Goal: Task Accomplishment & Management: Manage account settings

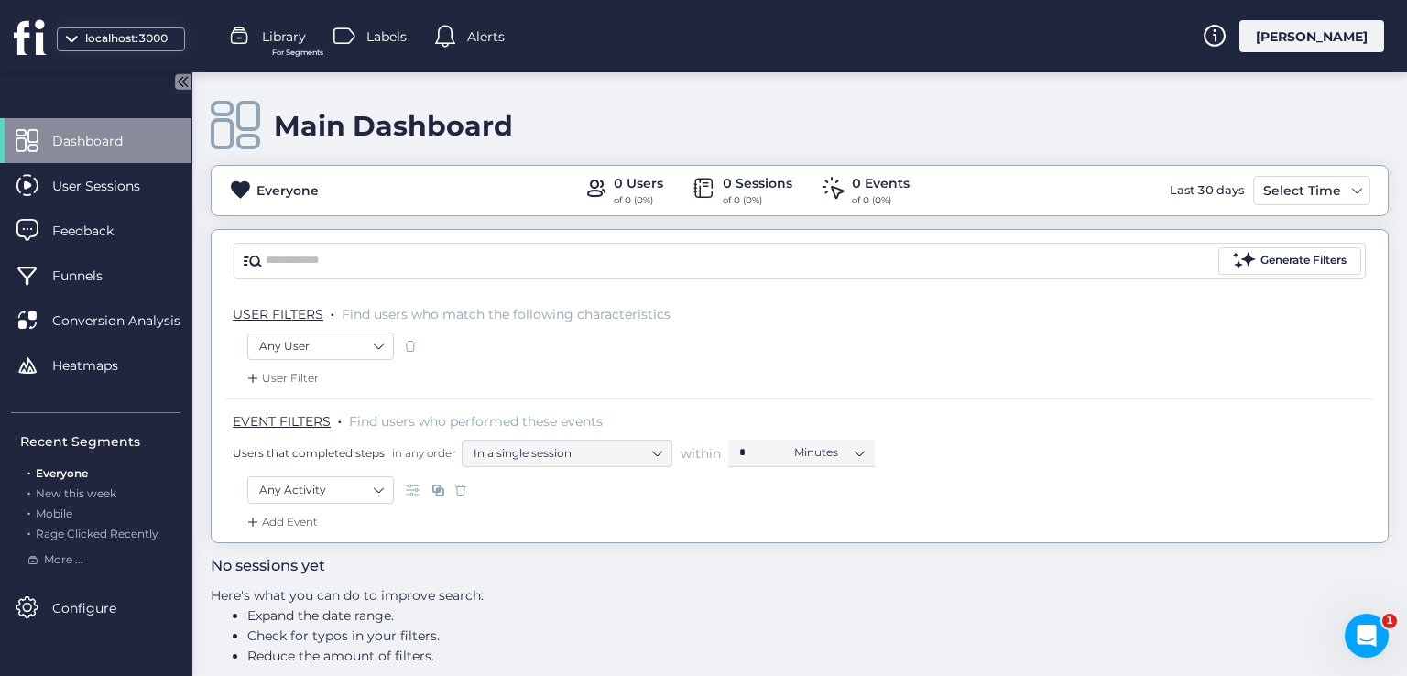
click at [1348, 44] on div "[PERSON_NAME]" at bounding box center [1311, 36] width 145 height 32
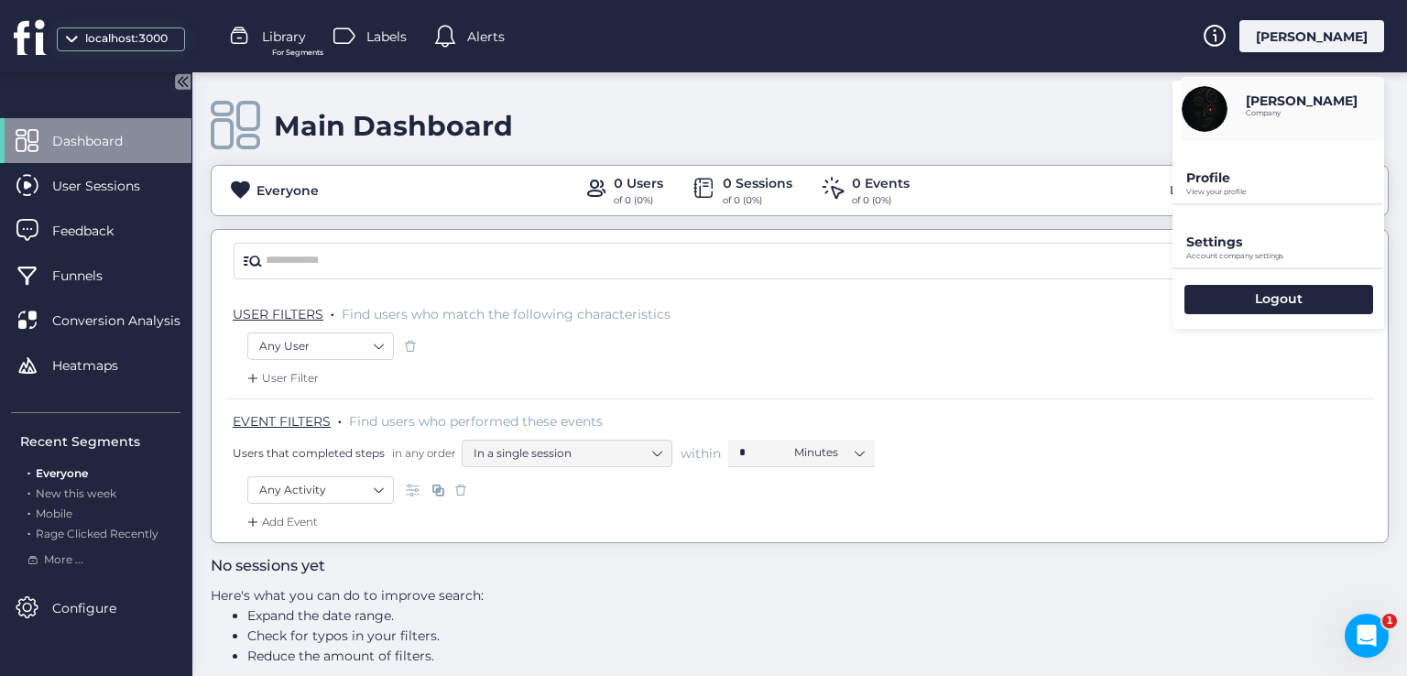
click at [1348, 44] on div "[PERSON_NAME]" at bounding box center [1311, 36] width 145 height 32
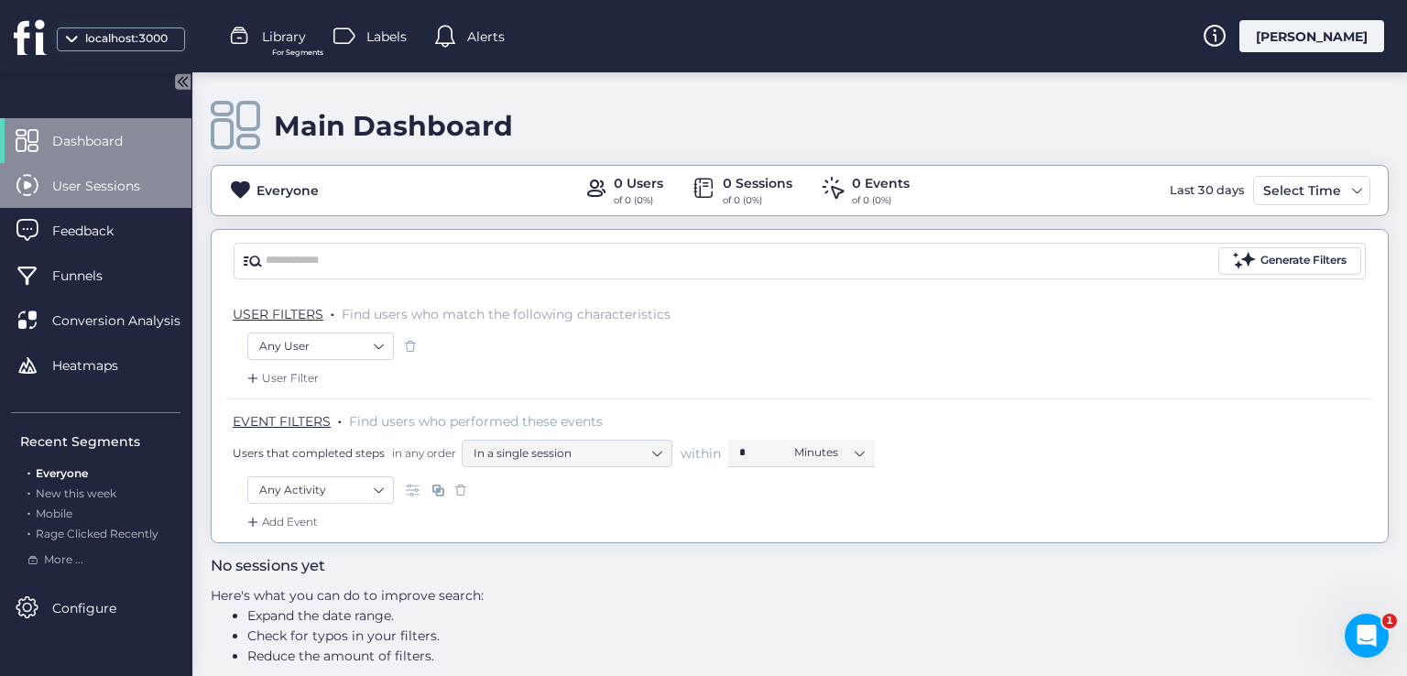
click at [128, 180] on span "User Sessions" at bounding box center [109, 186] width 115 height 20
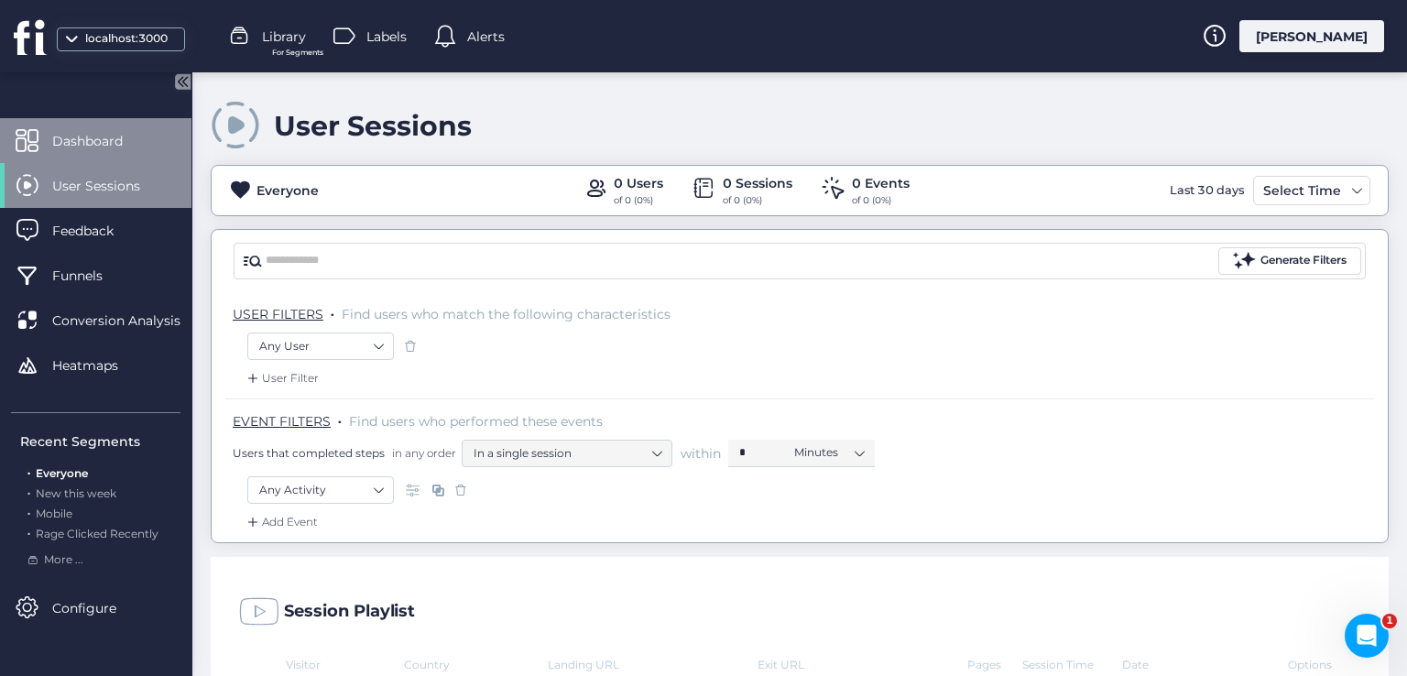
click at [139, 146] on span "Dashboard" at bounding box center [101, 141] width 98 height 20
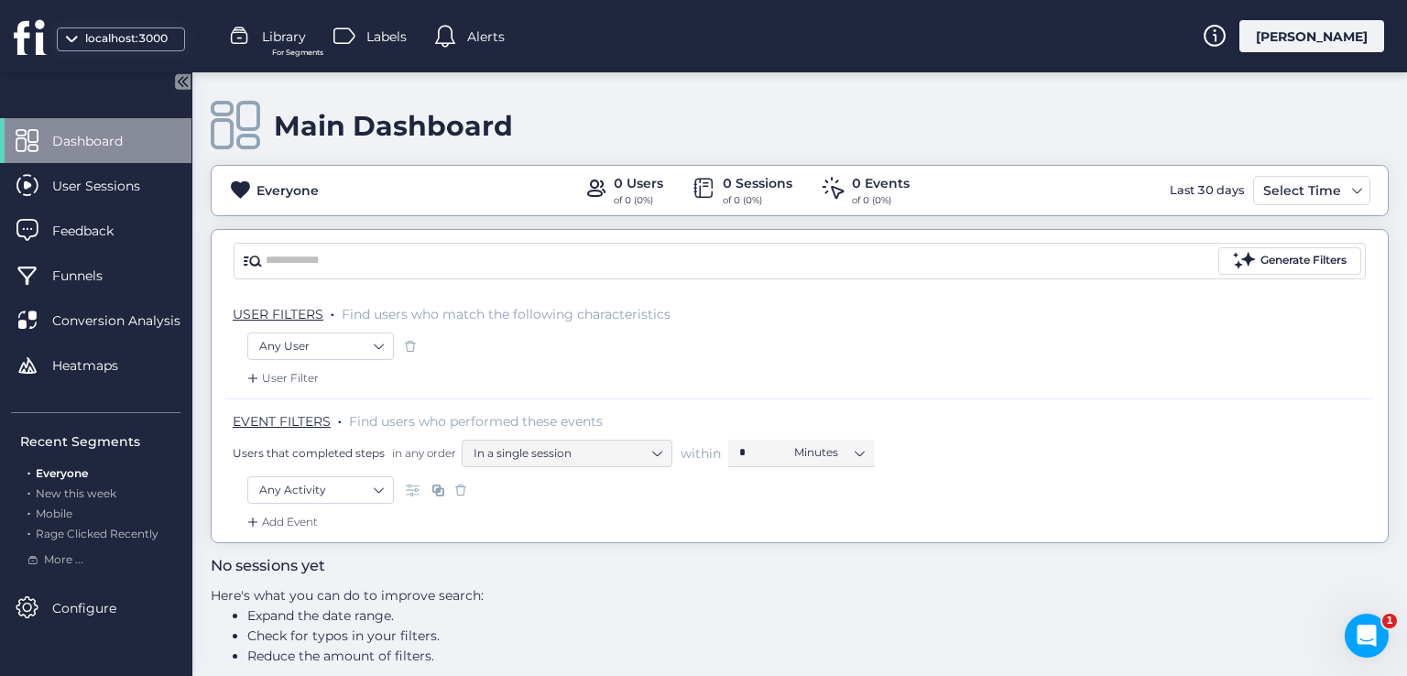
click at [1355, 38] on div "[PERSON_NAME]" at bounding box center [1311, 36] width 145 height 32
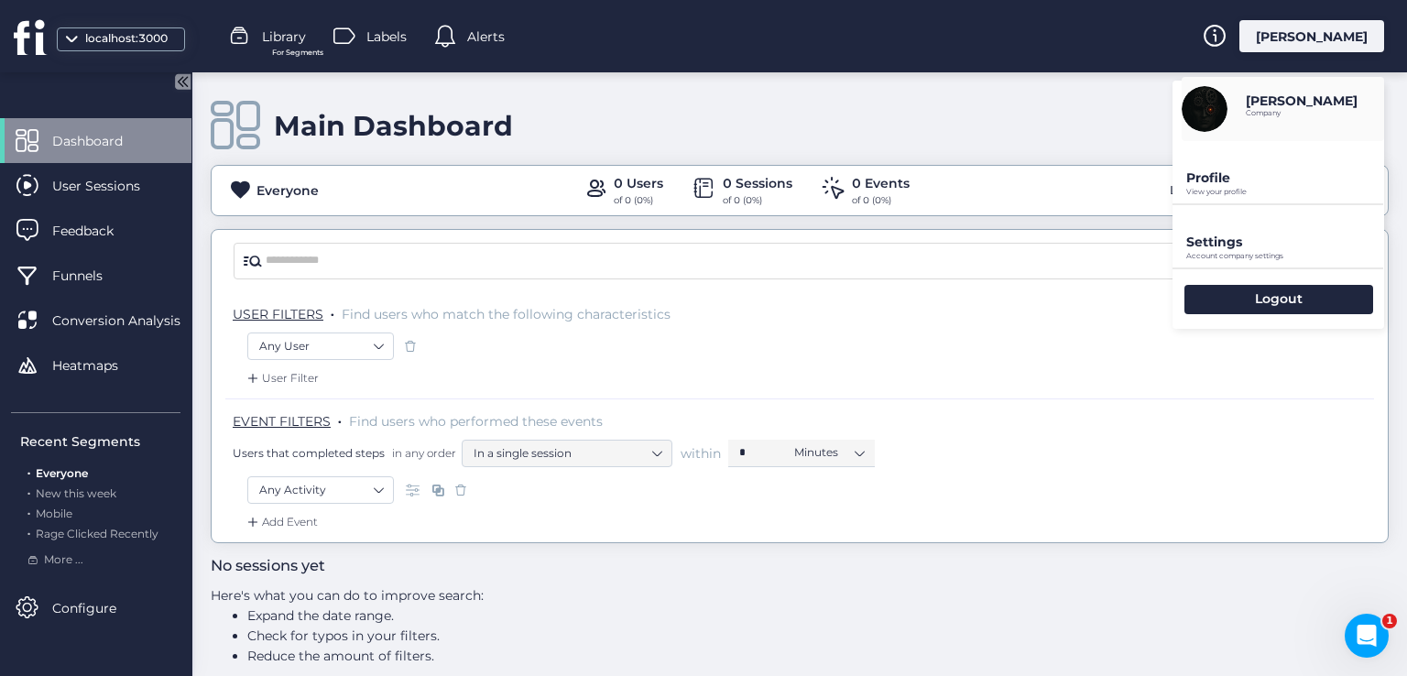
click at [1198, 171] on p "Profile" at bounding box center [1285, 177] width 198 height 16
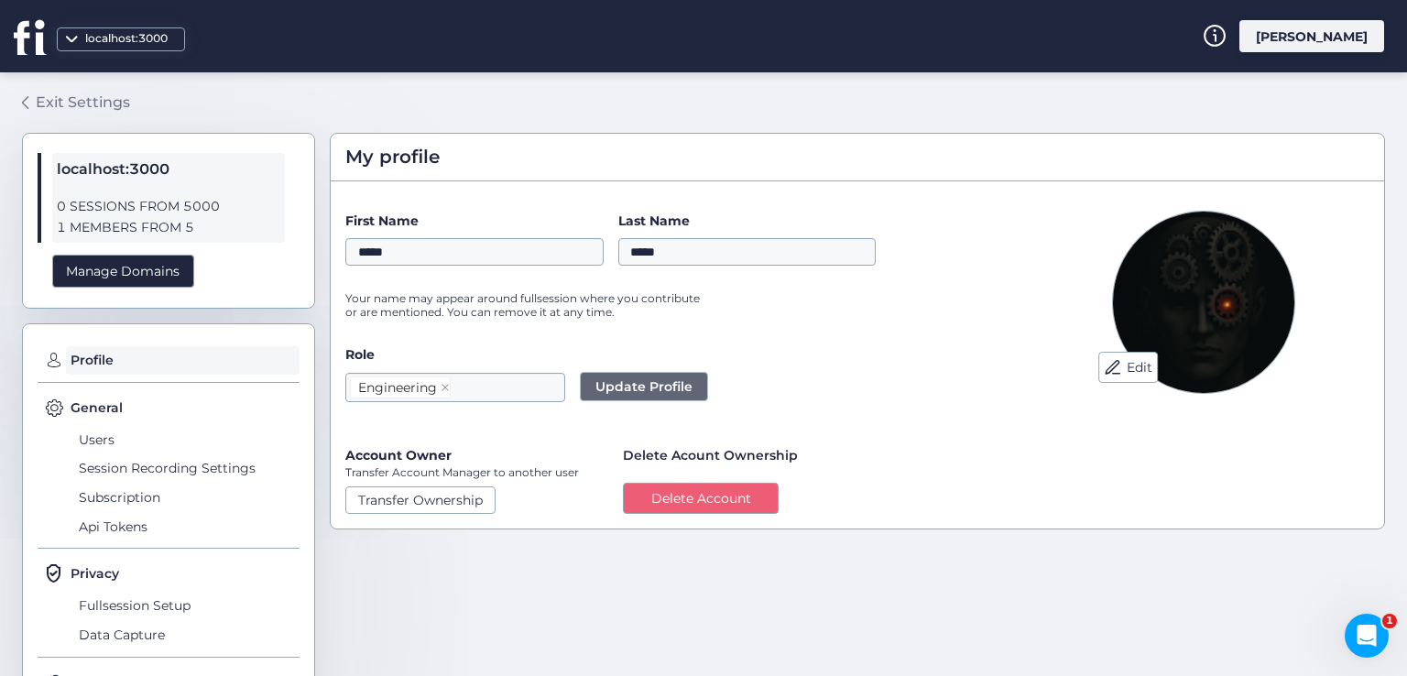
click at [72, 99] on div "Exit Settings" at bounding box center [83, 102] width 94 height 23
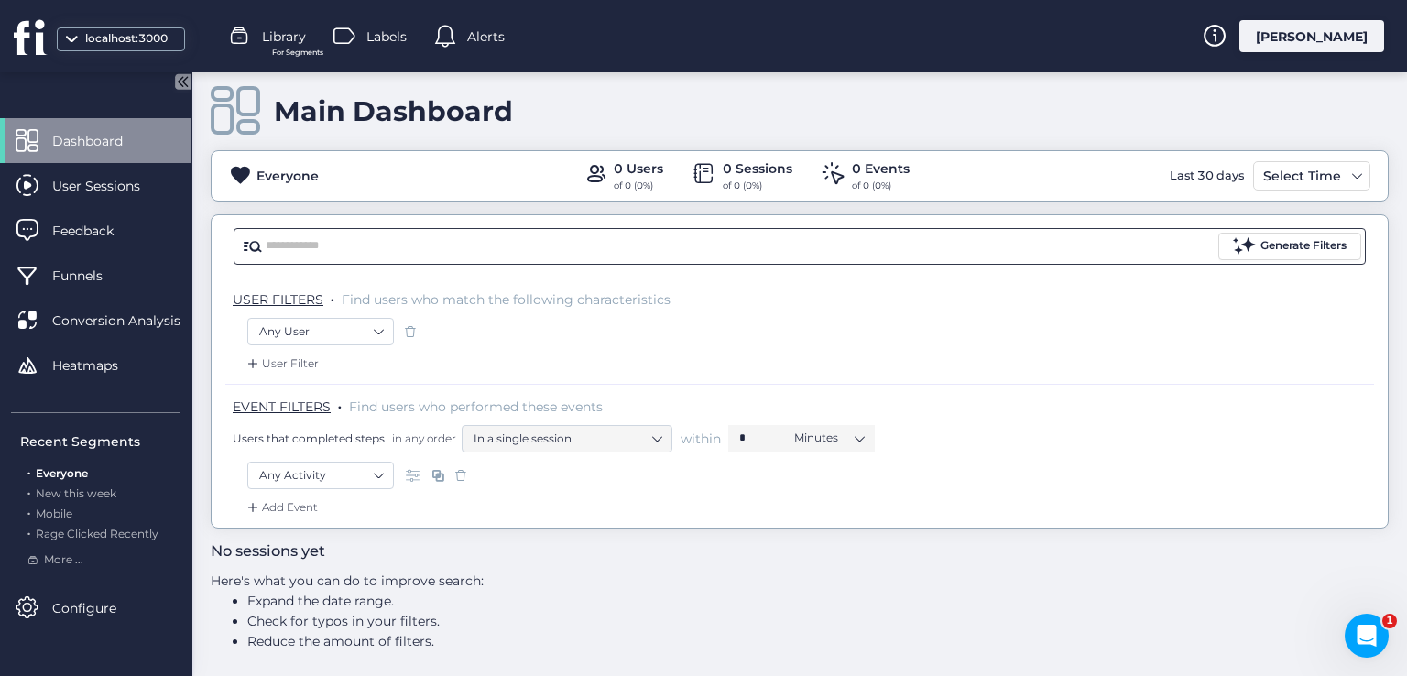
scroll to position [18, 0]
